Goal: Task Accomplishment & Management: Use online tool/utility

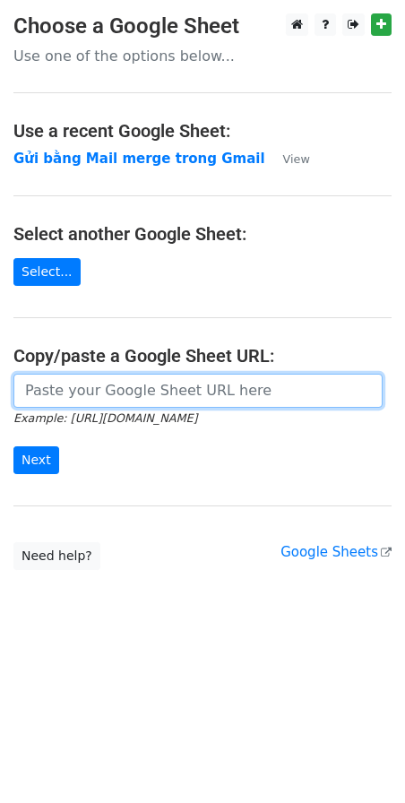
click at [121, 393] on input "url" at bounding box center [197, 391] width 369 height 34
paste input "[URL][DOMAIN_NAME]"
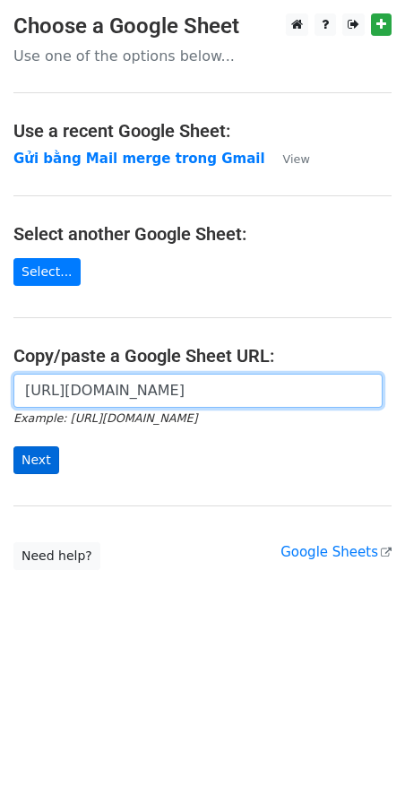
type input "[URL][DOMAIN_NAME]"
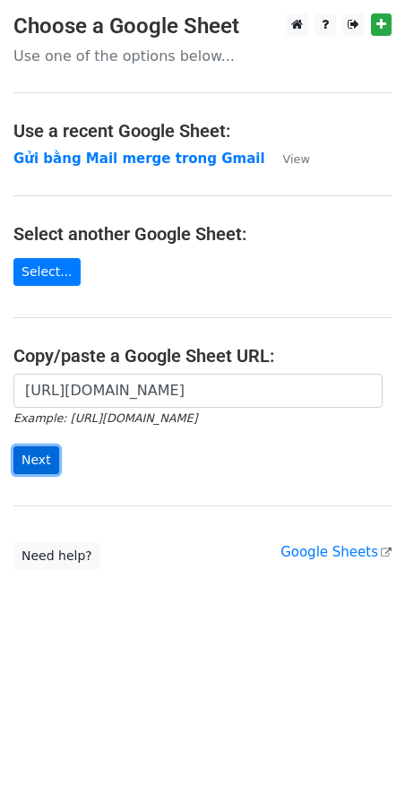
click at [45, 457] on input "Next" at bounding box center [36, 460] width 46 height 28
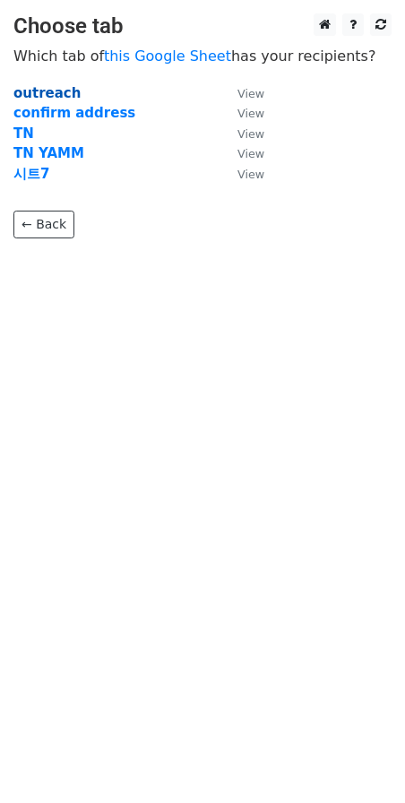
click at [43, 90] on strong "outreach" at bounding box center [46, 93] width 67 height 16
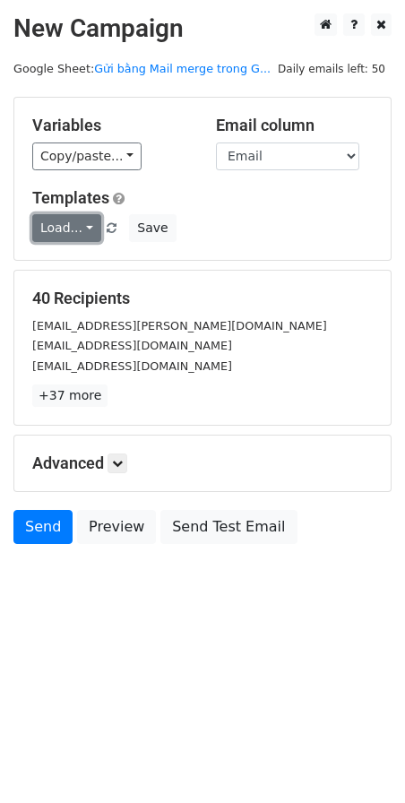
click at [87, 228] on link "Load..." at bounding box center [66, 228] width 69 height 28
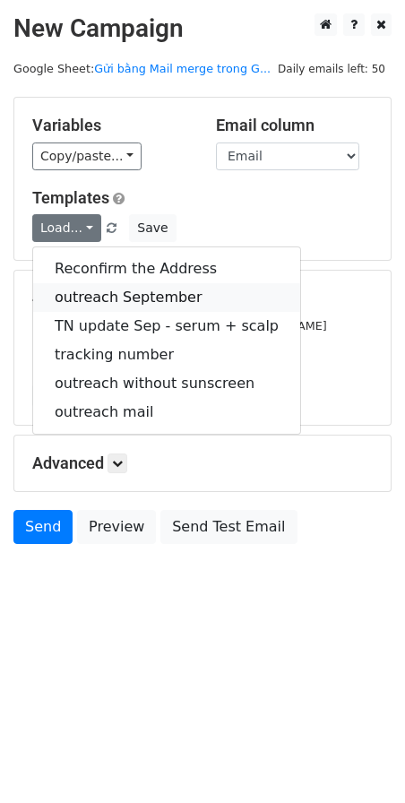
click at [140, 288] on link "outreach September" at bounding box center [166, 297] width 267 height 29
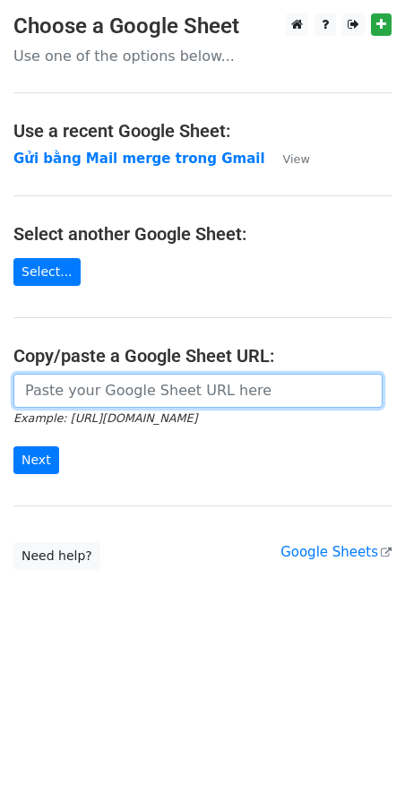
click at [73, 389] on input "url" at bounding box center [197, 391] width 369 height 34
paste input "[URL][DOMAIN_NAME]"
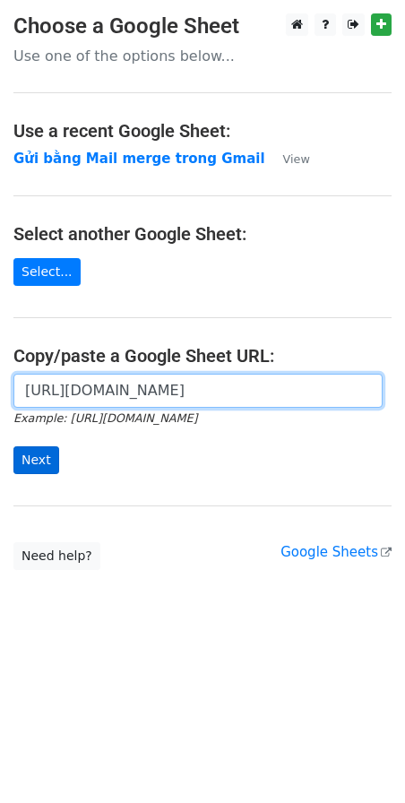
type input "[URL][DOMAIN_NAME]"
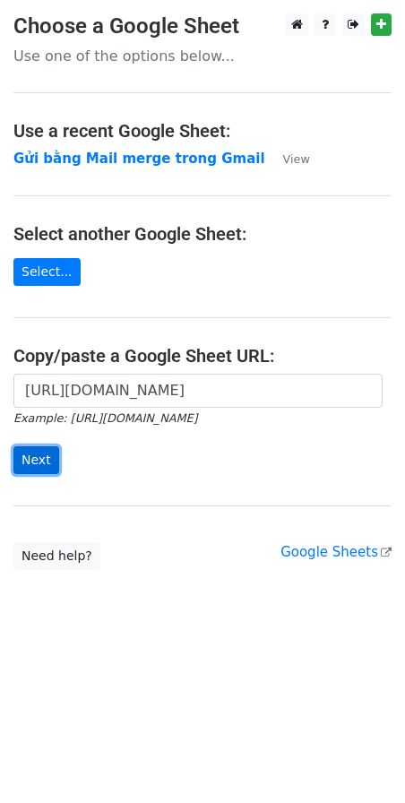
click at [41, 460] on input "Next" at bounding box center [36, 460] width 46 height 28
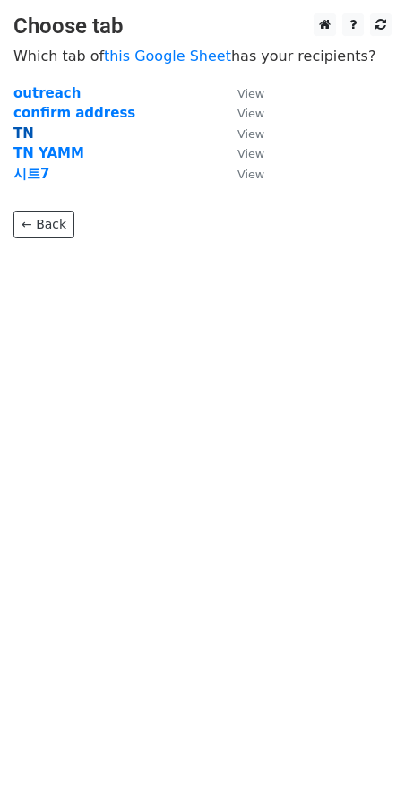
click at [16, 133] on strong "TN" at bounding box center [23, 133] width 21 height 16
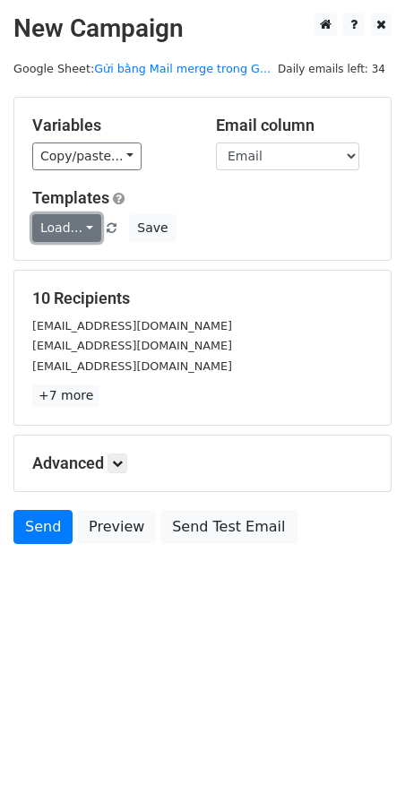
click at [76, 232] on link "Load..." at bounding box center [66, 228] width 69 height 28
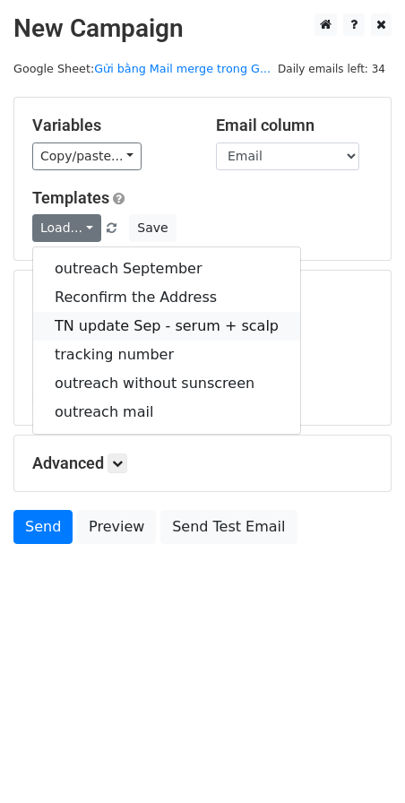
click at [123, 329] on link "TN update Sep - serum + scalp" at bounding box center [166, 326] width 267 height 29
